Goal: Subscribe to service/newsletter

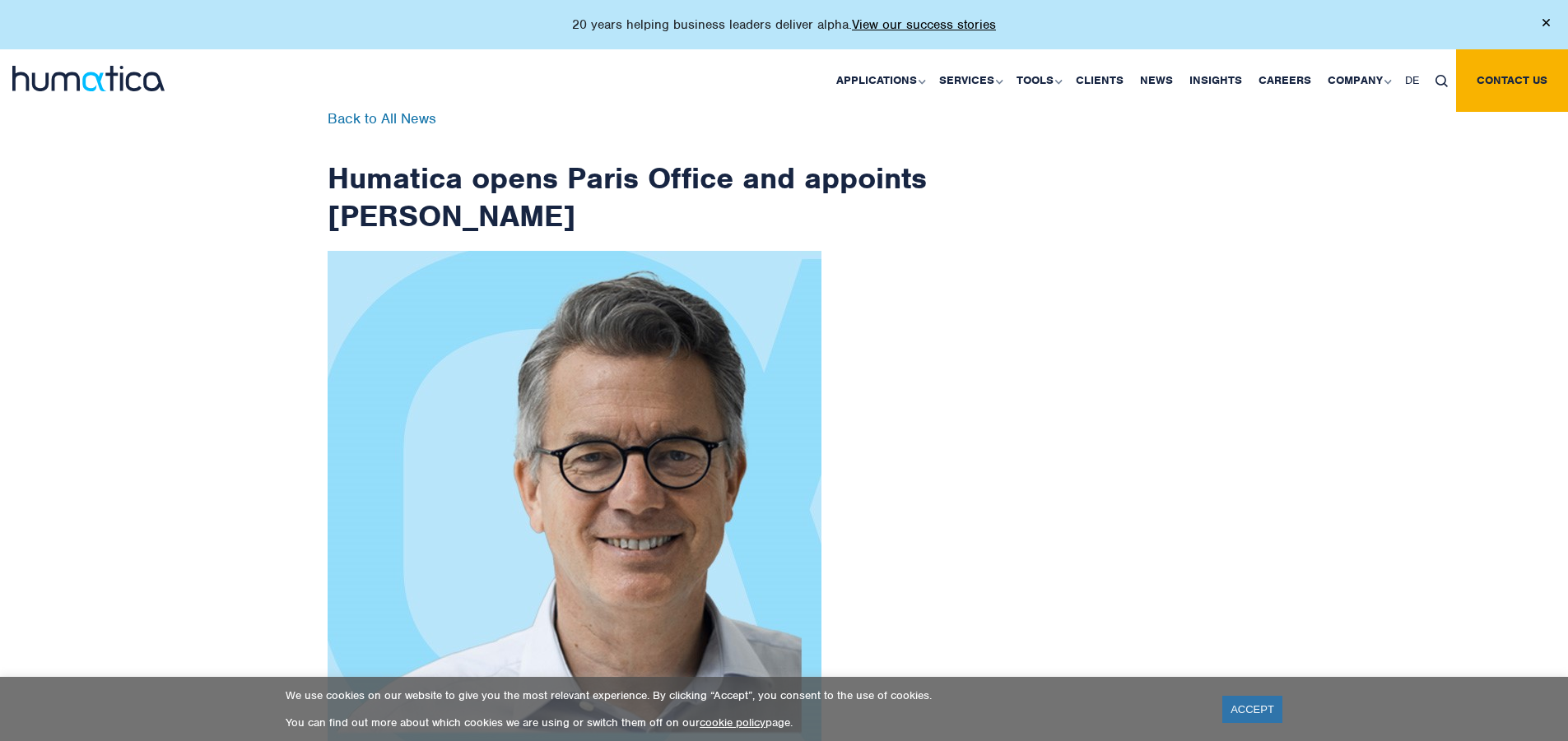
scroll to position [2625, 0]
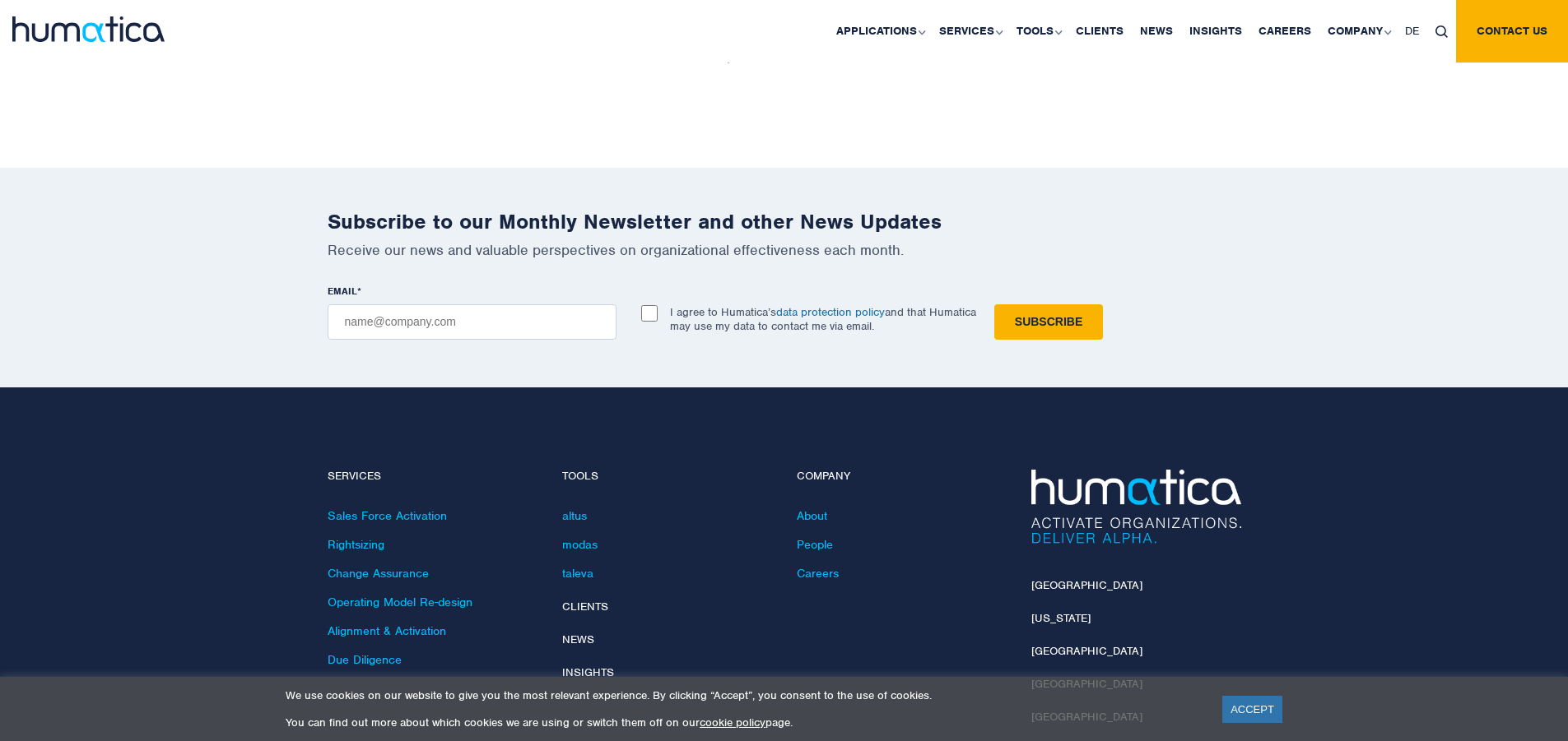
checkbox input "true"
type input "[EMAIL_ADDRESS][DOMAIN_NAME]"
click at [994, 304] on input "Subscribe" at bounding box center [1049, 322] width 109 height 35
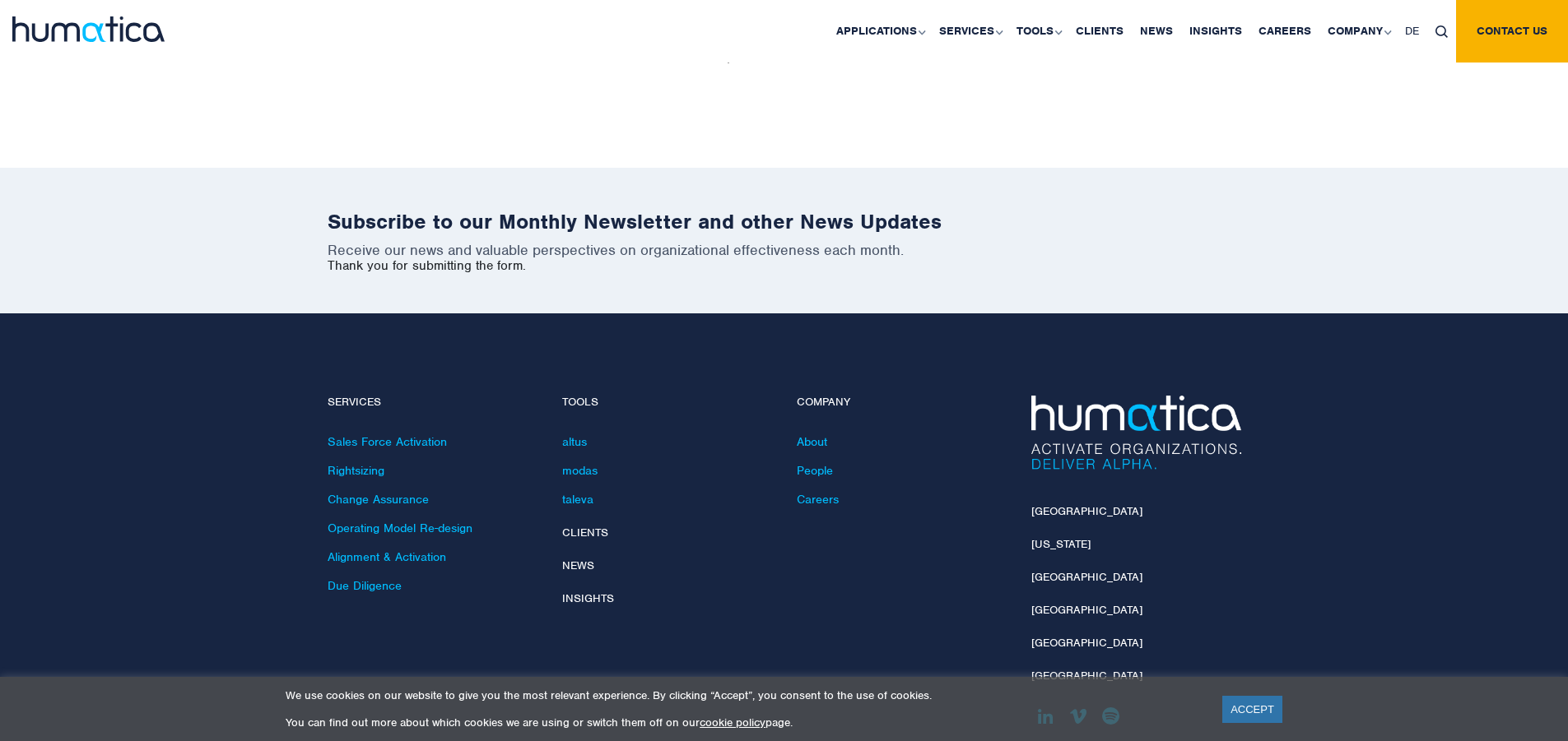
scroll to position [2551, 0]
